Goal: Information Seeking & Learning: Understand process/instructions

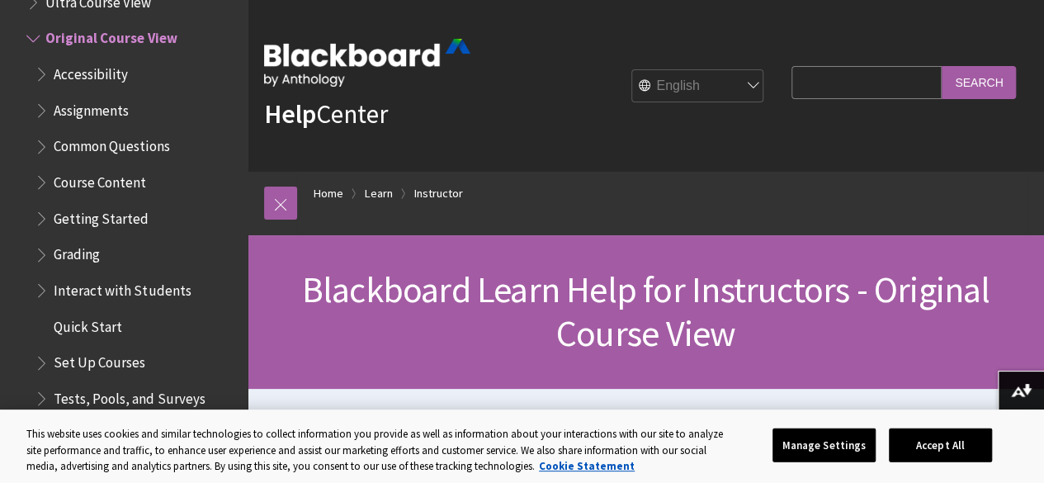
click at [830, 87] on input "Search Query" at bounding box center [866, 82] width 150 height 32
type input "u"
type input "tutorial on modules"
click at [988, 83] on input "Search" at bounding box center [978, 82] width 74 height 32
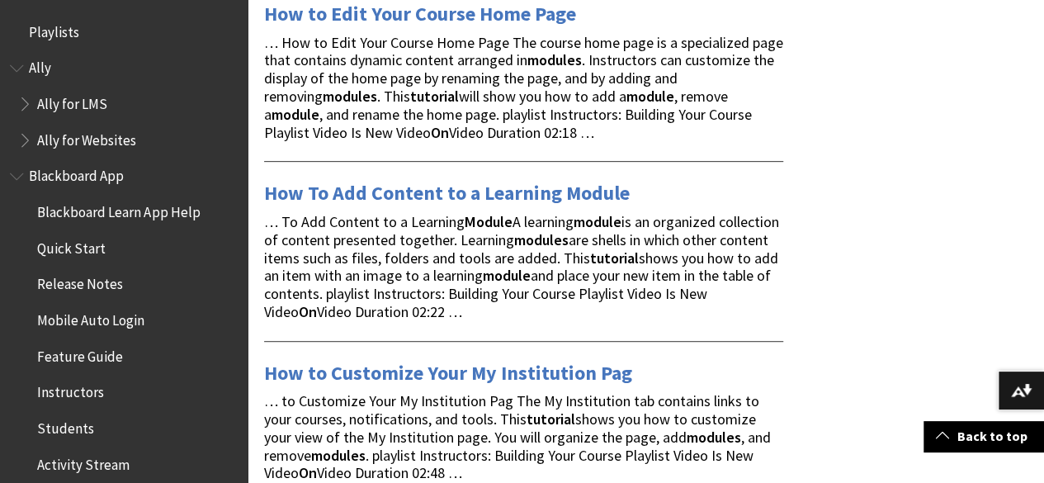
scroll to position [330, 0]
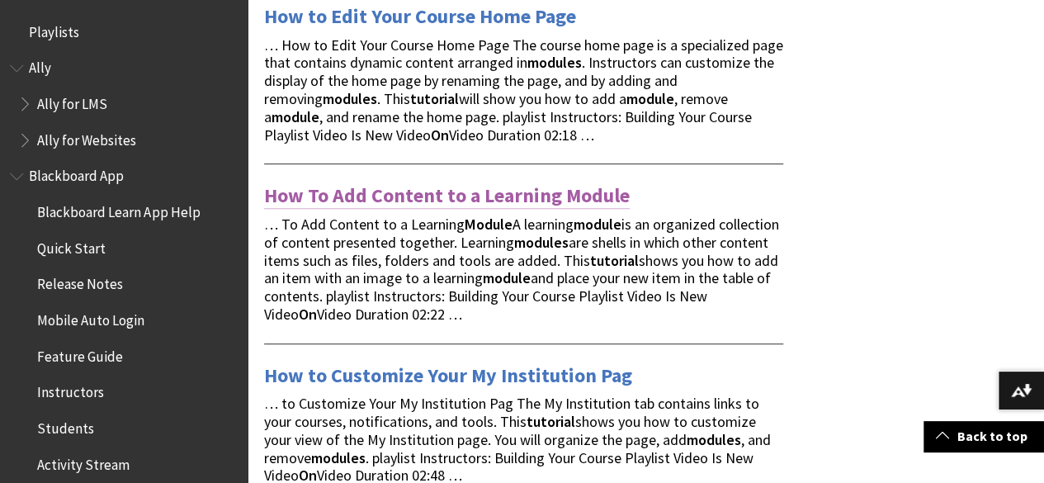
click at [344, 191] on link "How To Add Content to a Learning Module" at bounding box center [446, 195] width 365 height 26
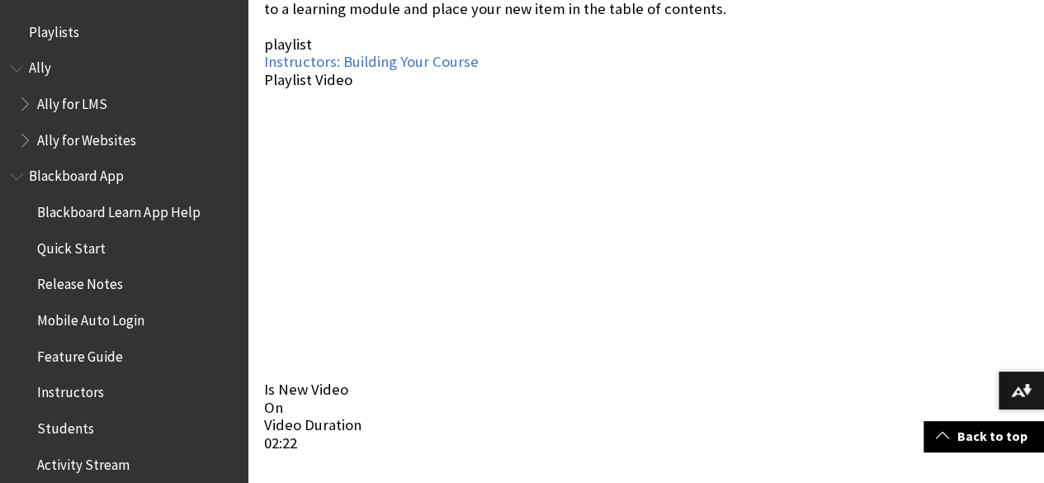
scroll to position [462, 0]
